Goal: Task Accomplishment & Management: Complete application form

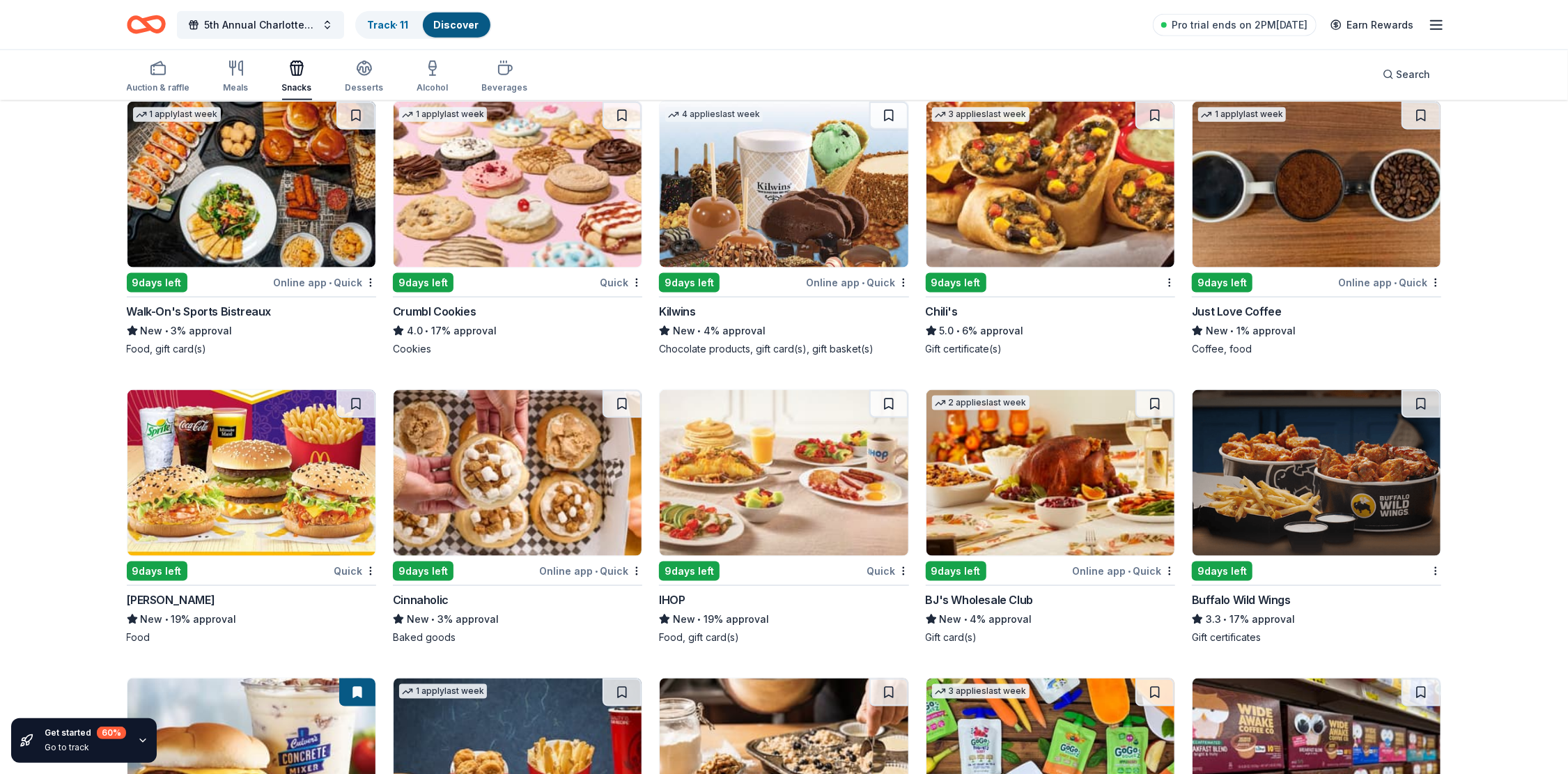
scroll to position [1607, 0]
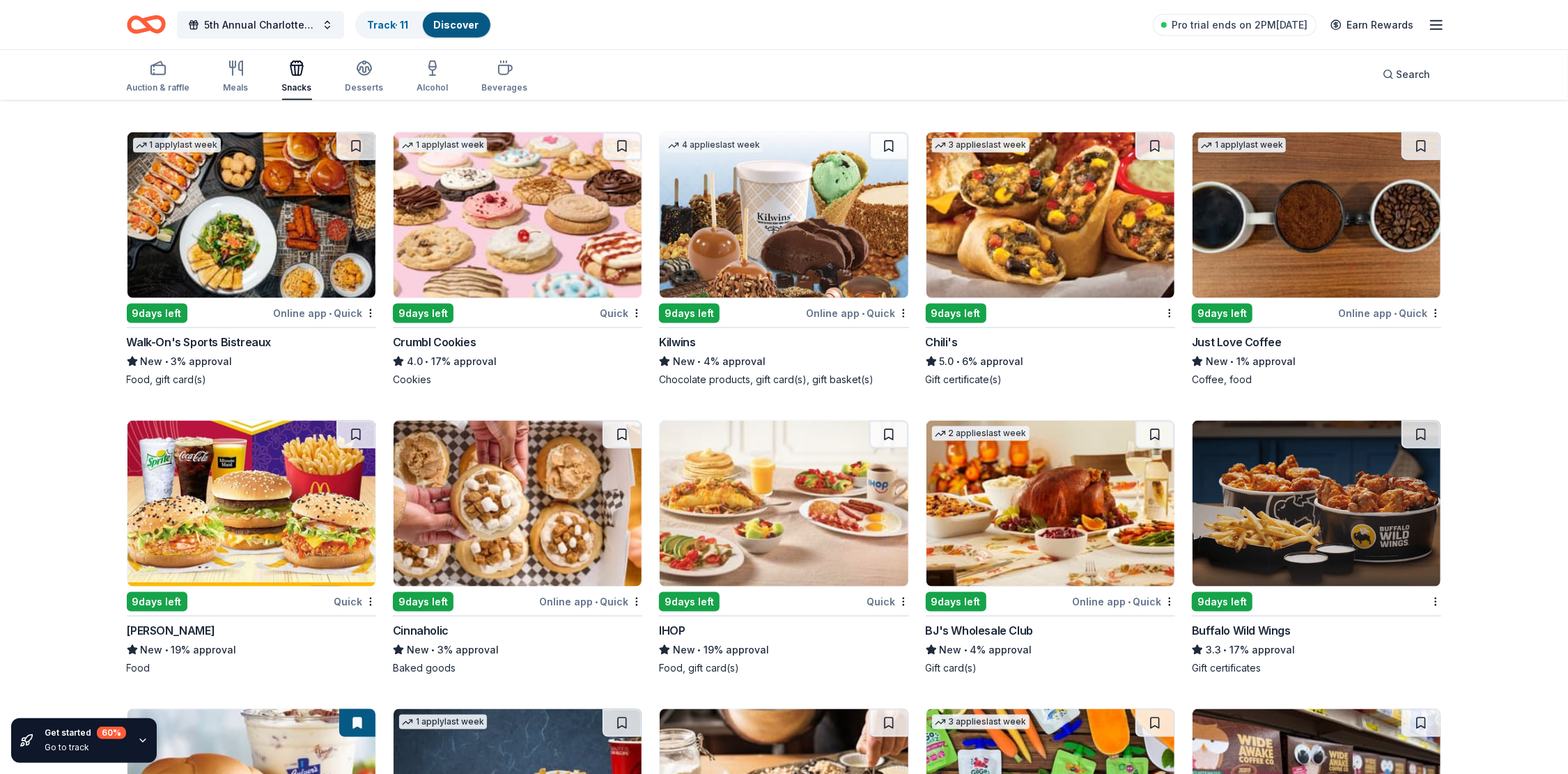
click at [537, 202] on img at bounding box center [517, 214] width 248 height 165
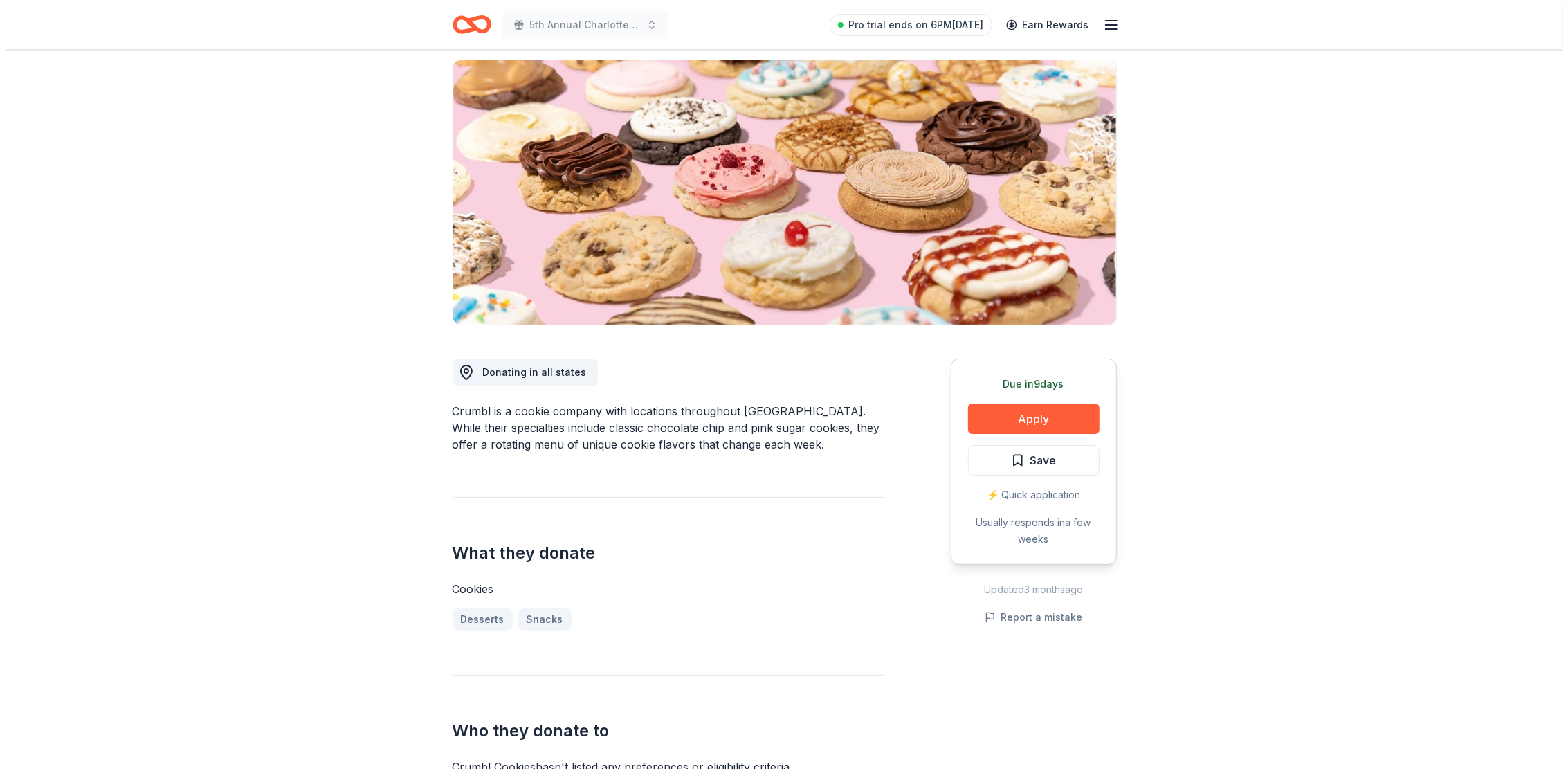
scroll to position [70, 0]
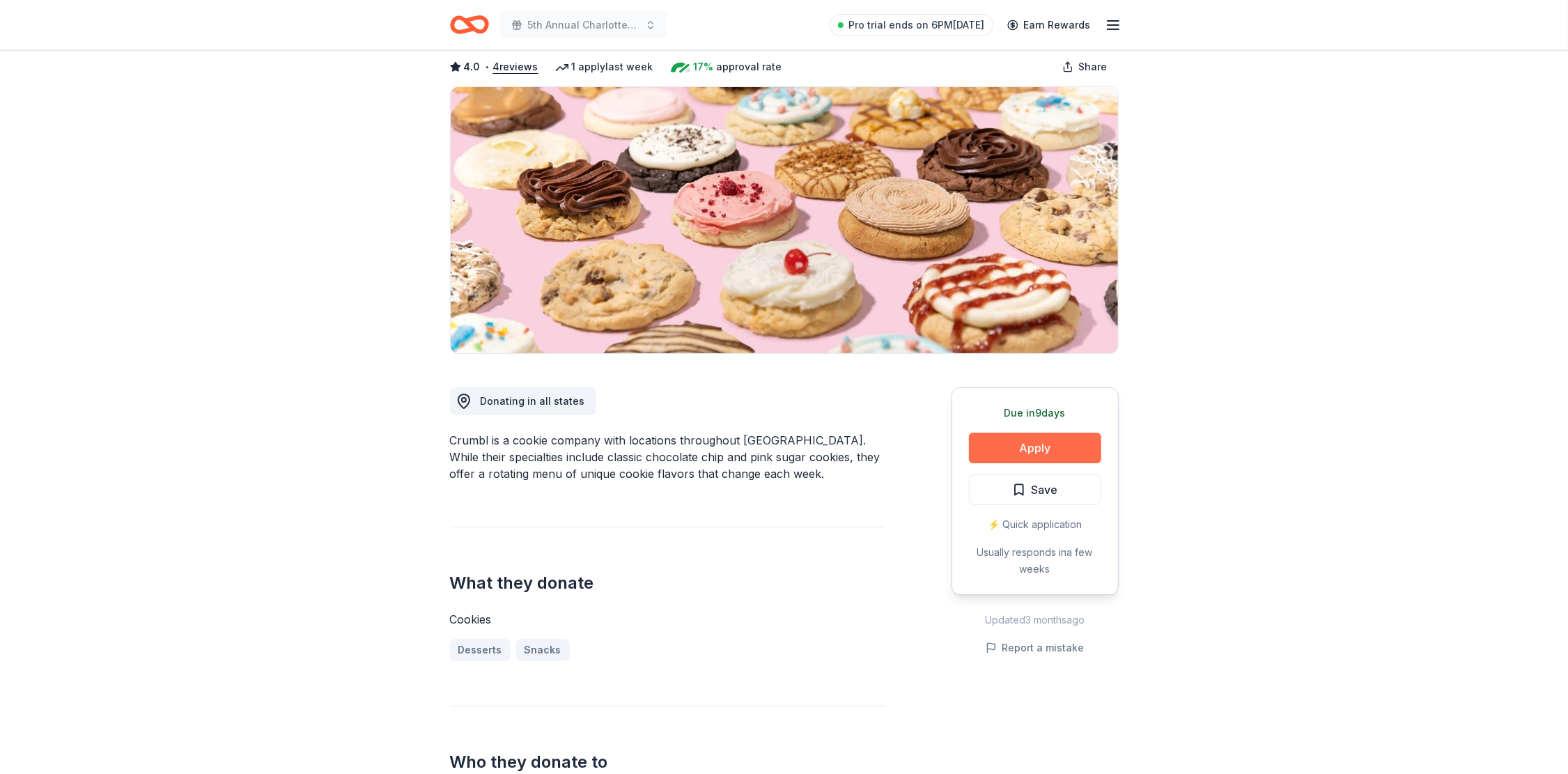
click at [1054, 448] on button "Apply" at bounding box center [1034, 447] width 132 height 31
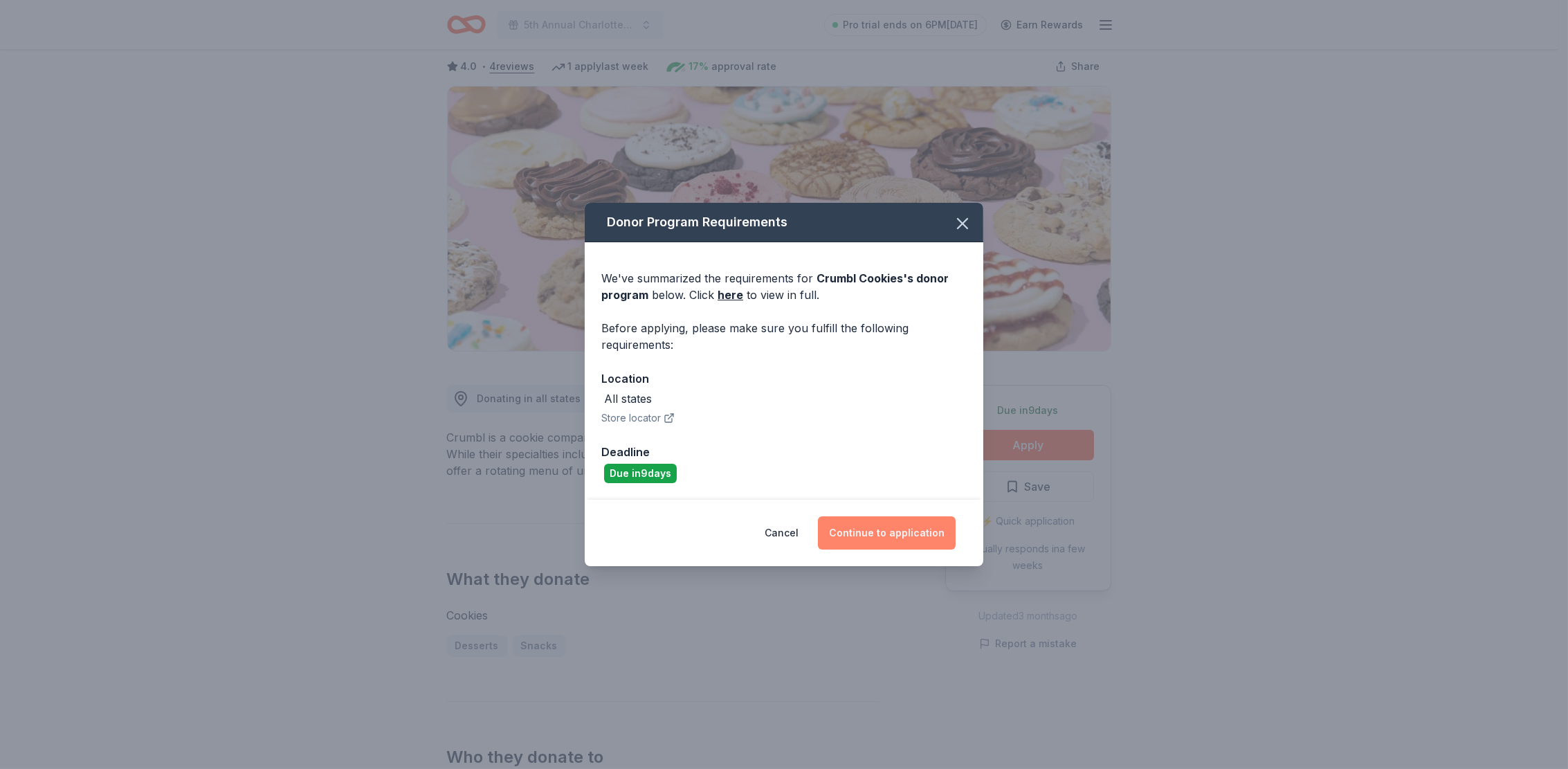
click at [901, 534] on button "Continue to application" at bounding box center [887, 533] width 137 height 33
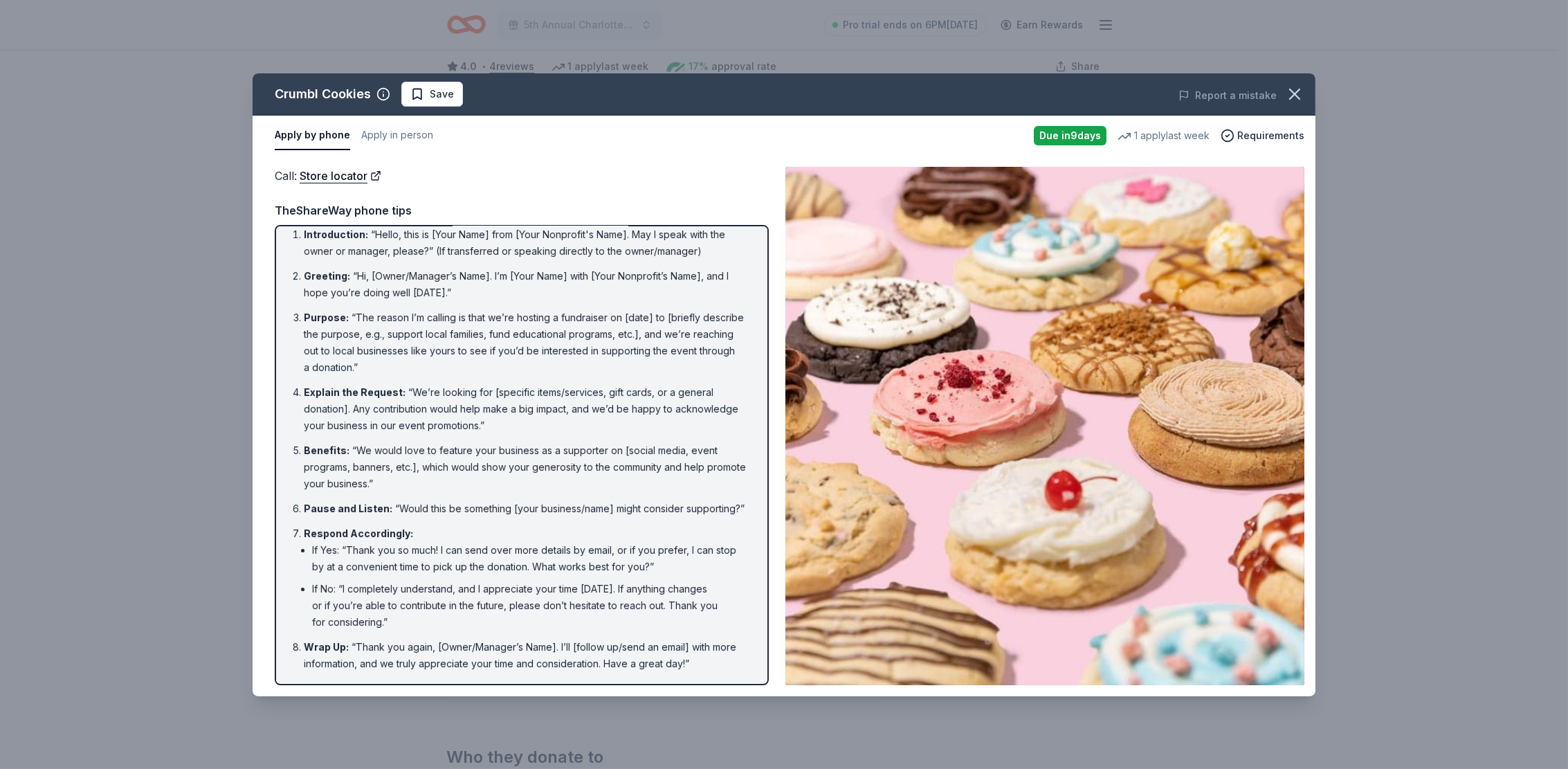
scroll to position [0, 0]
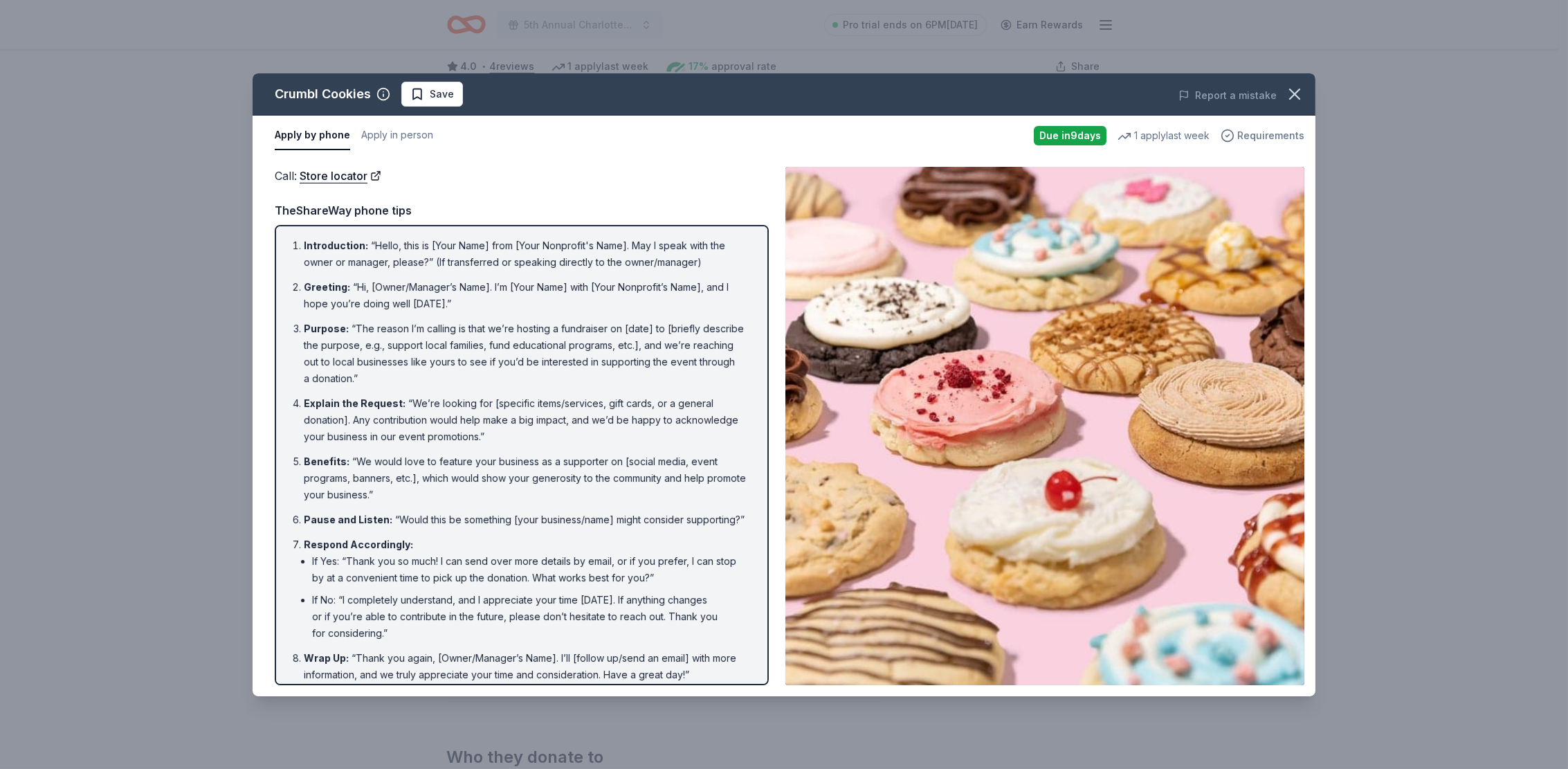
click at [1254, 136] on span "Requirements" at bounding box center [1270, 135] width 67 height 17
